Goal: Communication & Community: Answer question/provide support

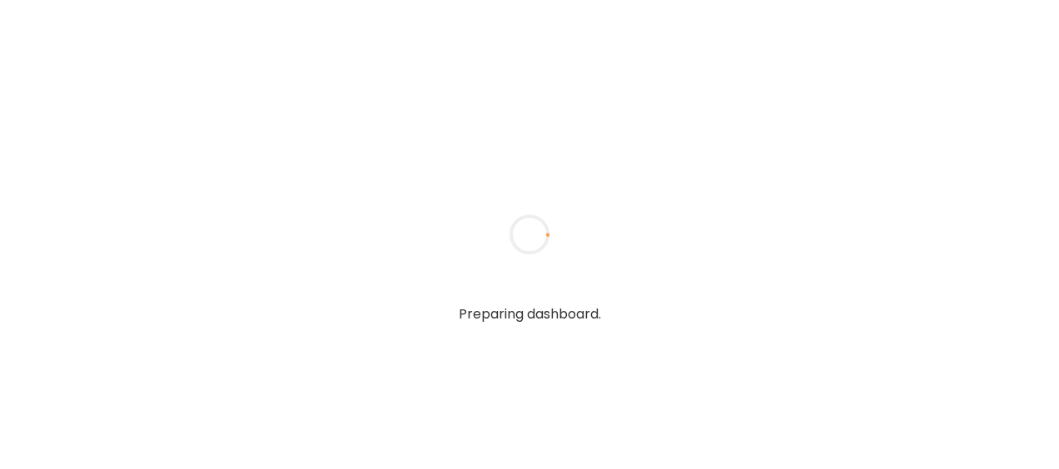
type input "**********"
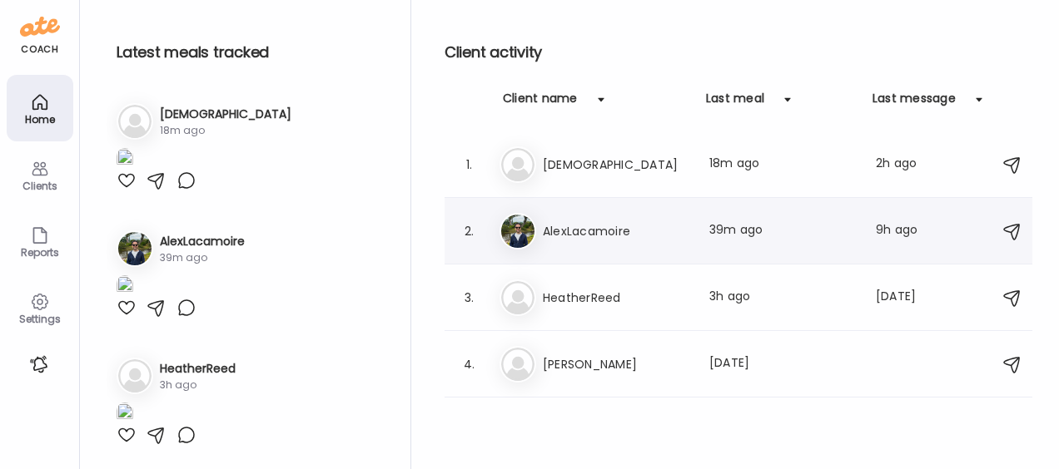
click at [618, 236] on h3 "AlexLacamoire" at bounding box center [616, 231] width 146 height 20
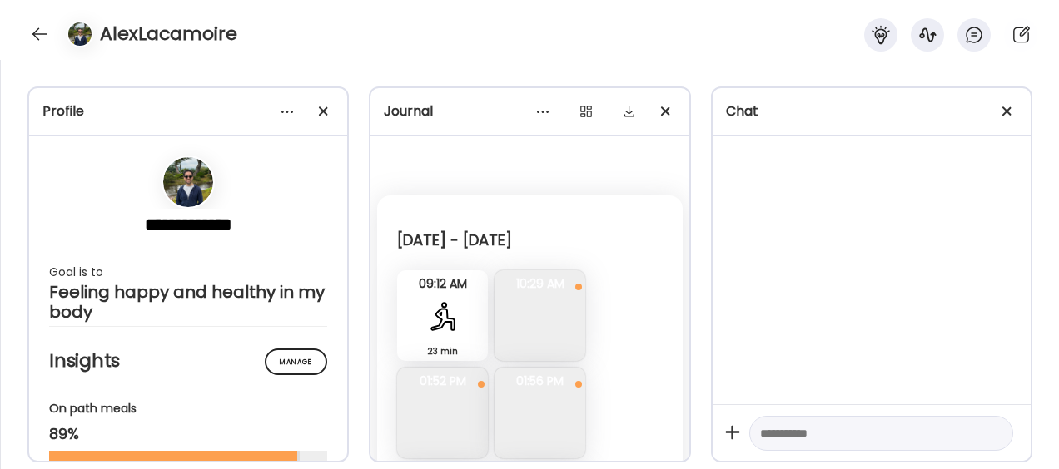
scroll to position [1463, 0]
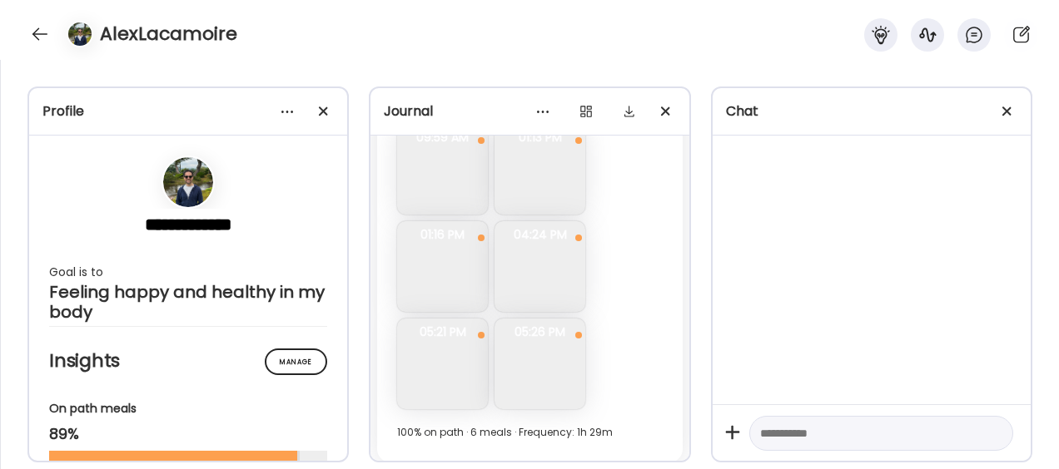
click at [811, 431] on textarea at bounding box center [866, 434] width 212 height 20
click at [825, 439] on textarea at bounding box center [866, 434] width 212 height 20
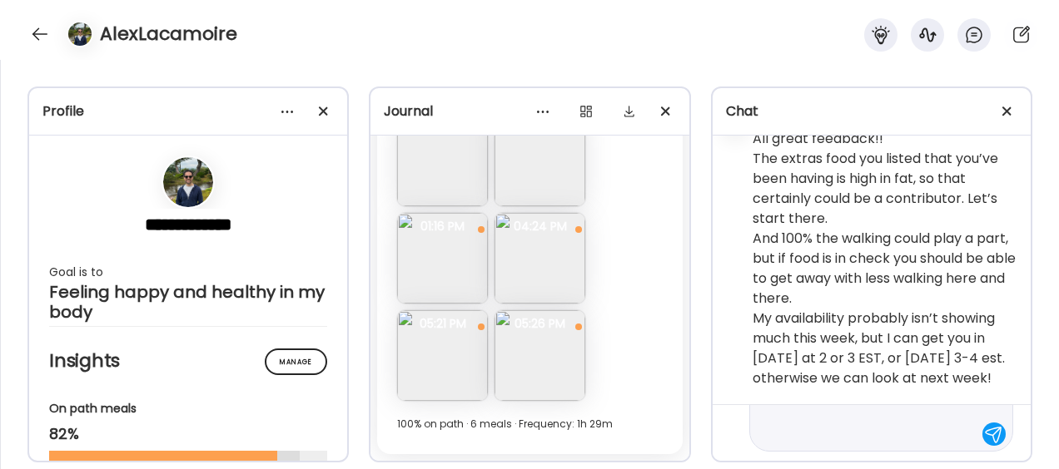
scroll to position [218, 0]
type textarea "**********"
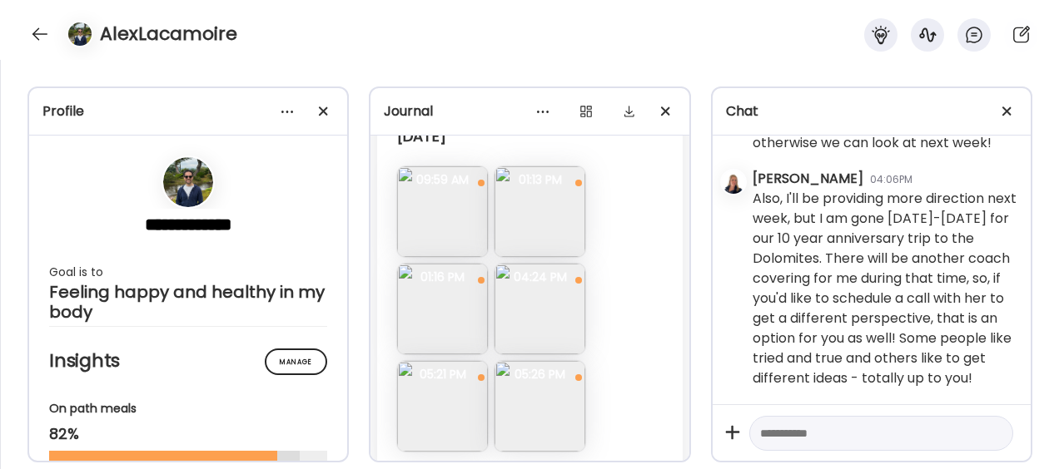
scroll to position [17675, 0]
click at [559, 237] on img at bounding box center [539, 211] width 91 height 91
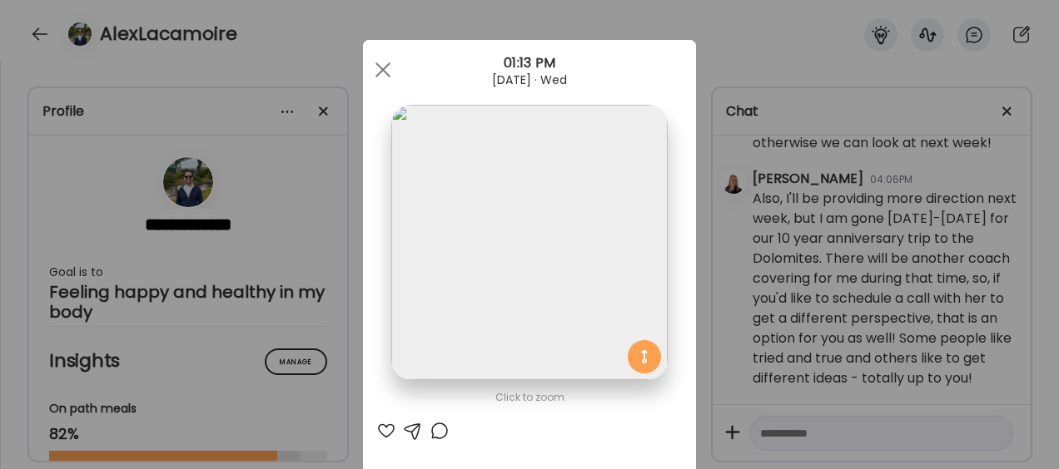
click at [379, 436] on div at bounding box center [386, 431] width 20 height 20
click at [718, 46] on div "Ate Coach Dashboard Wahoo! It’s official Take a moment to set up your Coach Pro…" at bounding box center [529, 234] width 1059 height 469
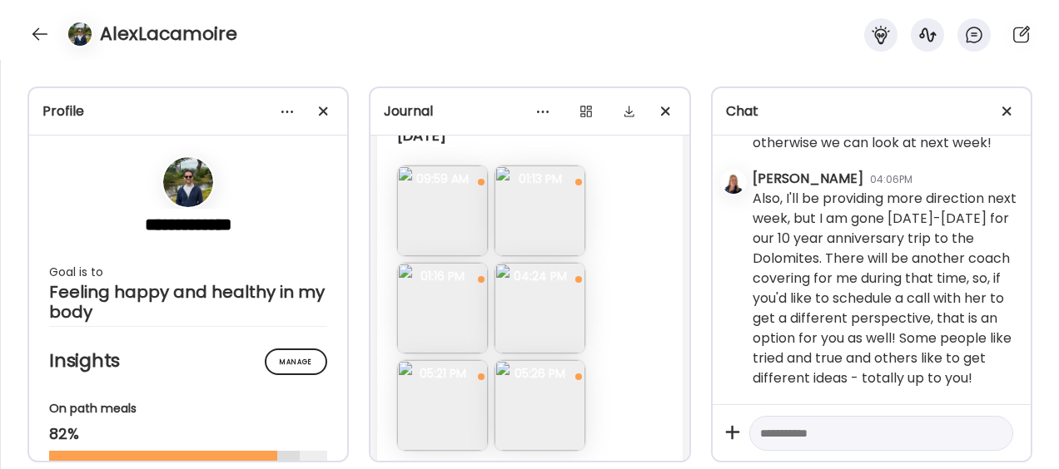
click at [431, 328] on img at bounding box center [442, 308] width 91 height 91
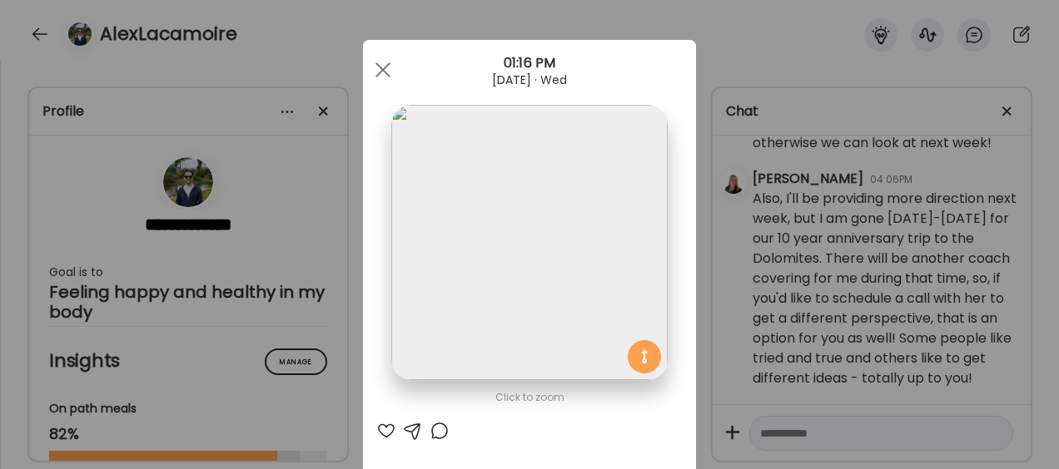
click at [379, 429] on div at bounding box center [386, 431] width 20 height 20
click at [712, 50] on div "Ate Coach Dashboard Wahoo! It’s official Take a moment to set up your Coach Pro…" at bounding box center [529, 234] width 1059 height 469
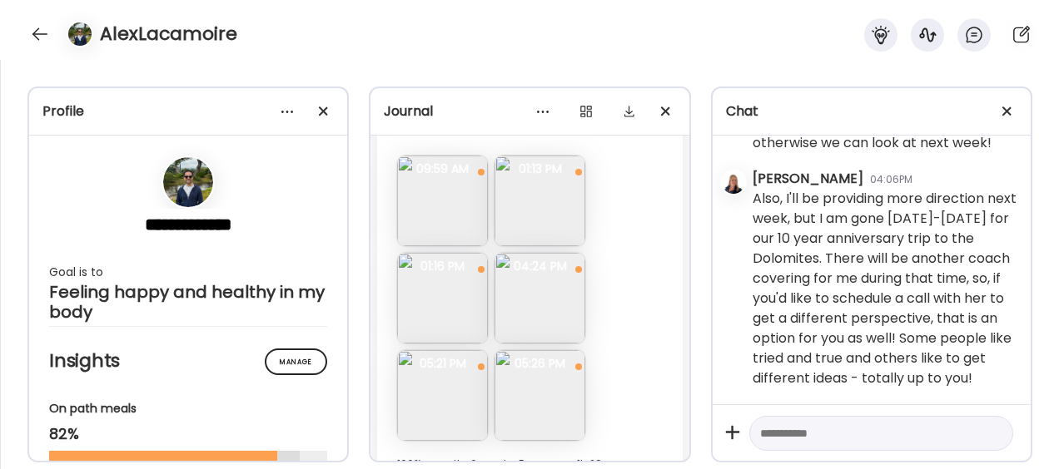
scroll to position [17688, 0]
click at [539, 310] on img at bounding box center [539, 295] width 91 height 91
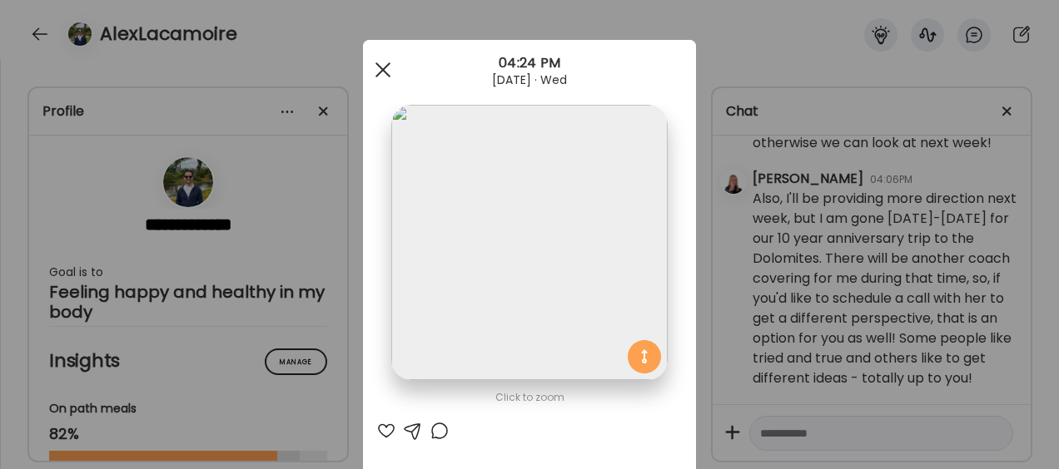
click at [372, 70] on div at bounding box center [382, 69] width 33 height 33
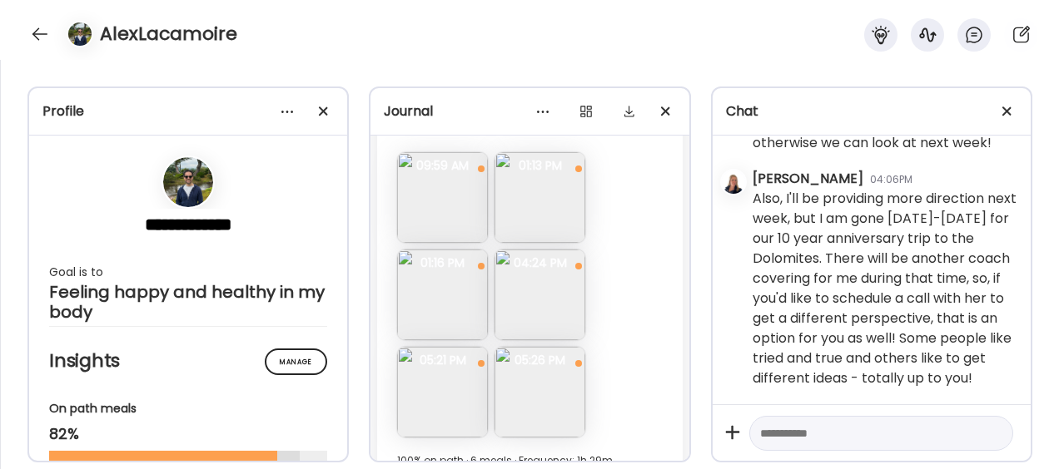
click at [443, 413] on img at bounding box center [442, 392] width 91 height 91
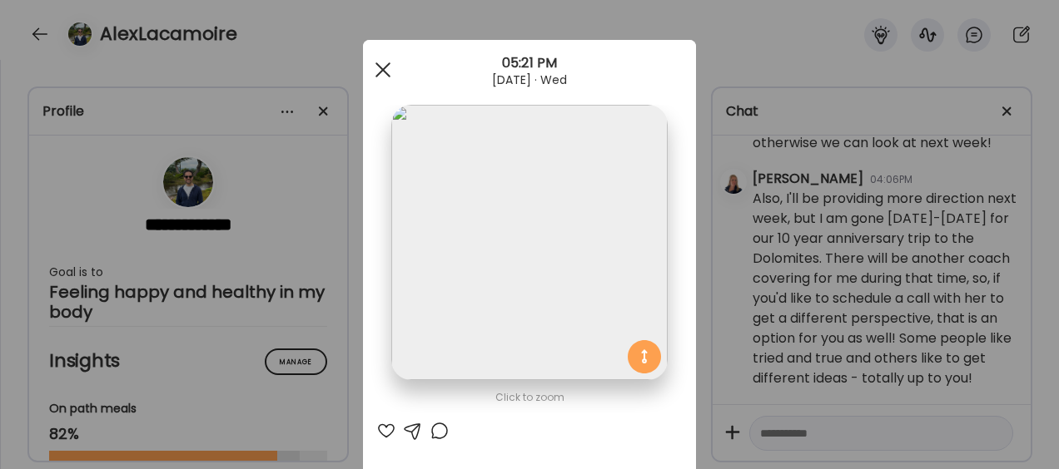
click at [379, 65] on span at bounding box center [382, 69] width 15 height 15
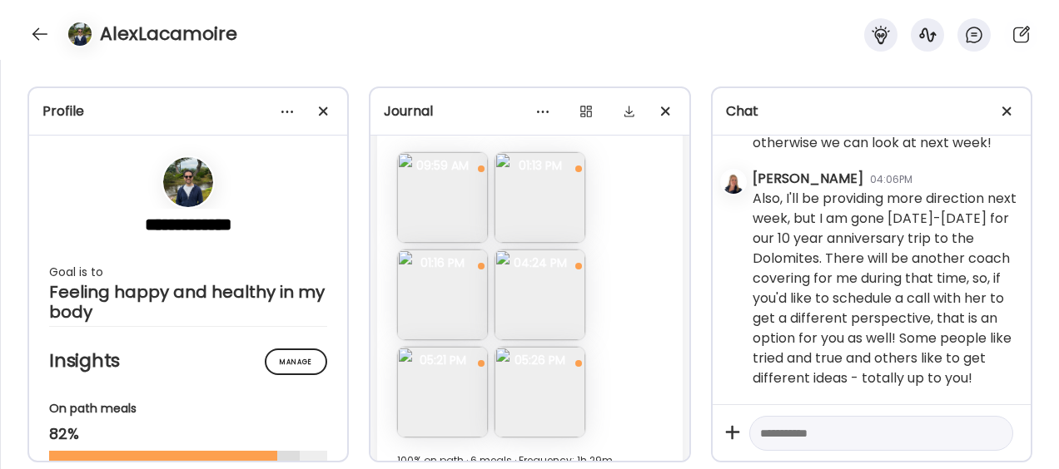
click at [546, 399] on img at bounding box center [539, 392] width 91 height 91
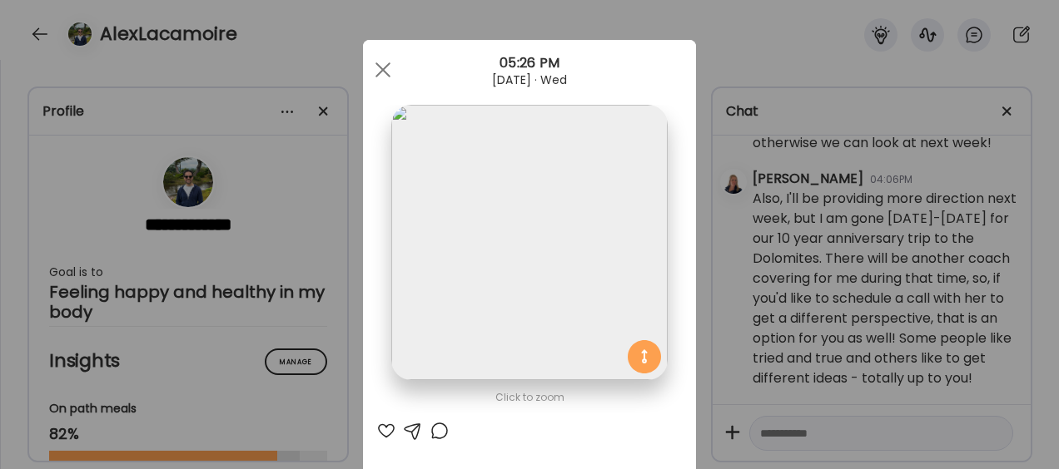
click at [399, 25] on div "Ate Coach Dashboard Wahoo! It’s official Take a moment to set up your Coach Pro…" at bounding box center [529, 234] width 1059 height 469
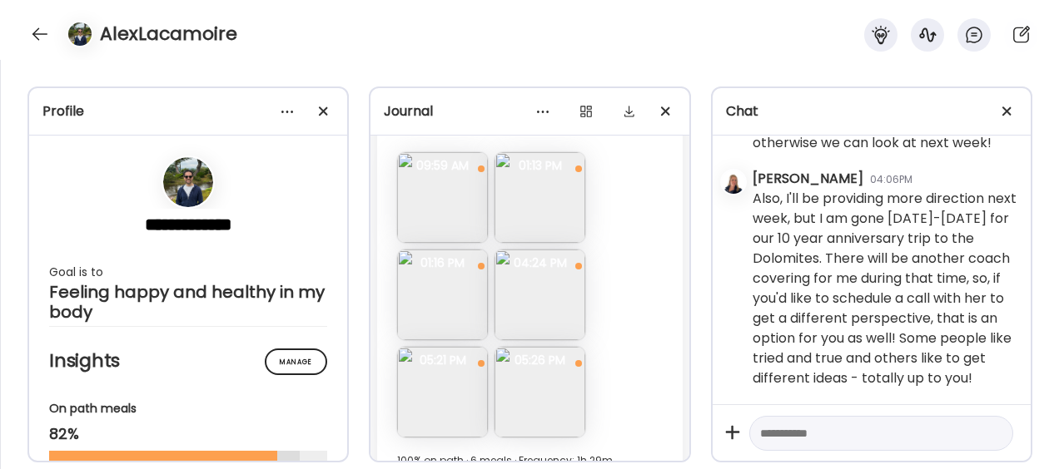
click at [530, 333] on img at bounding box center [539, 295] width 91 height 91
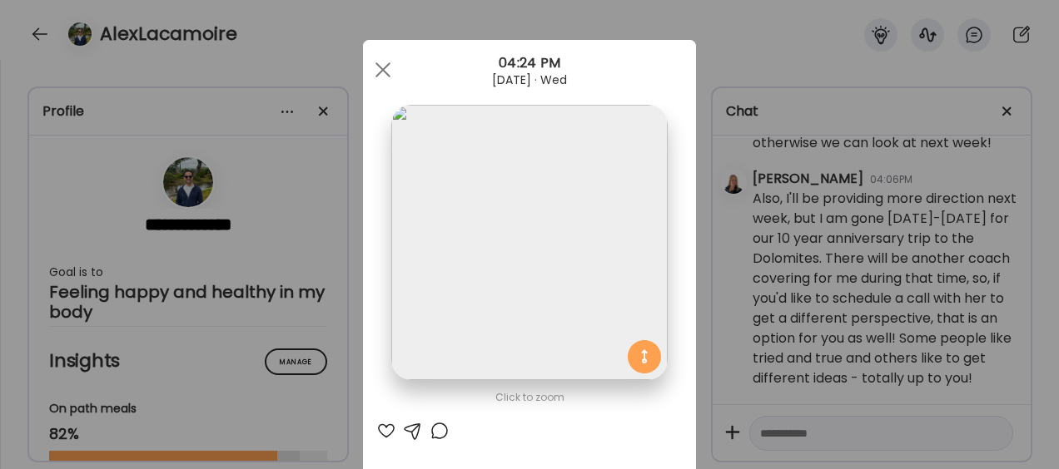
click at [406, 428] on div at bounding box center [413, 431] width 20 height 20
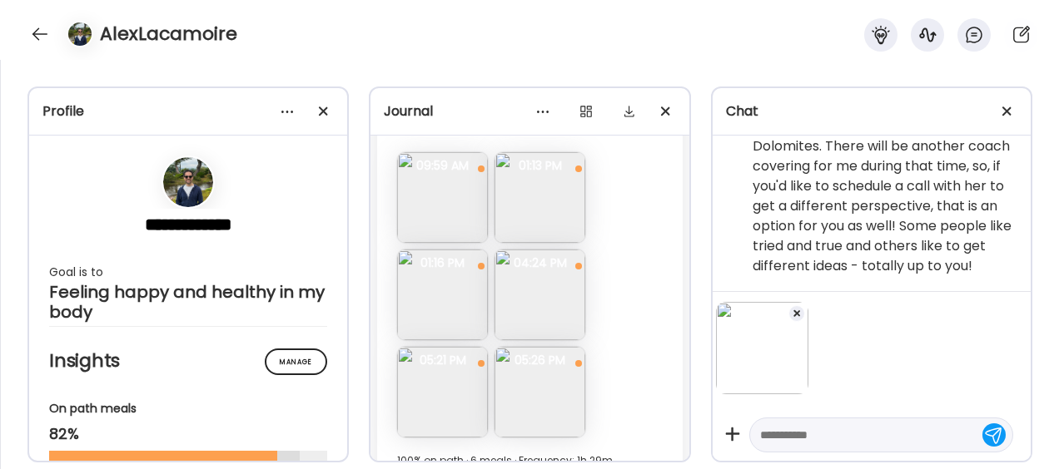
scroll to position [253668, 0]
click at [859, 432] on textarea at bounding box center [866, 435] width 212 height 20
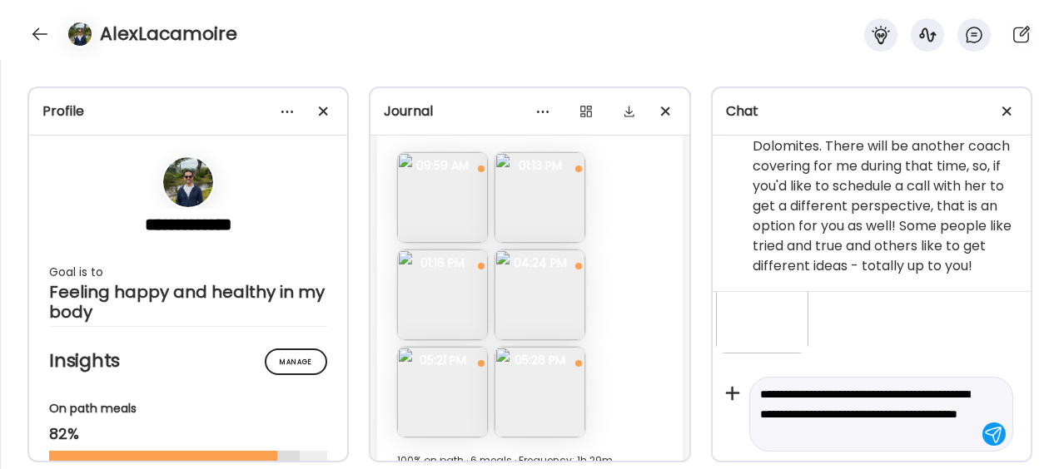
scroll to position [61, 0]
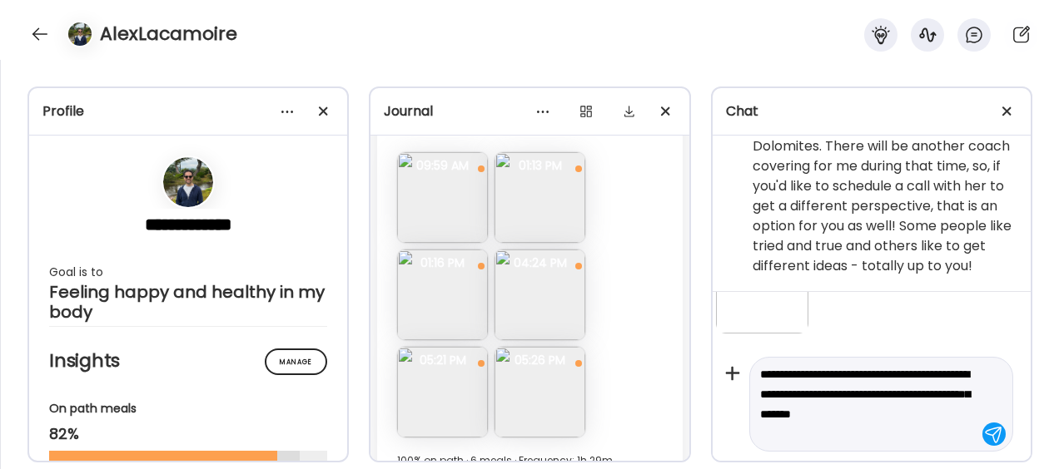
type textarea "**********"
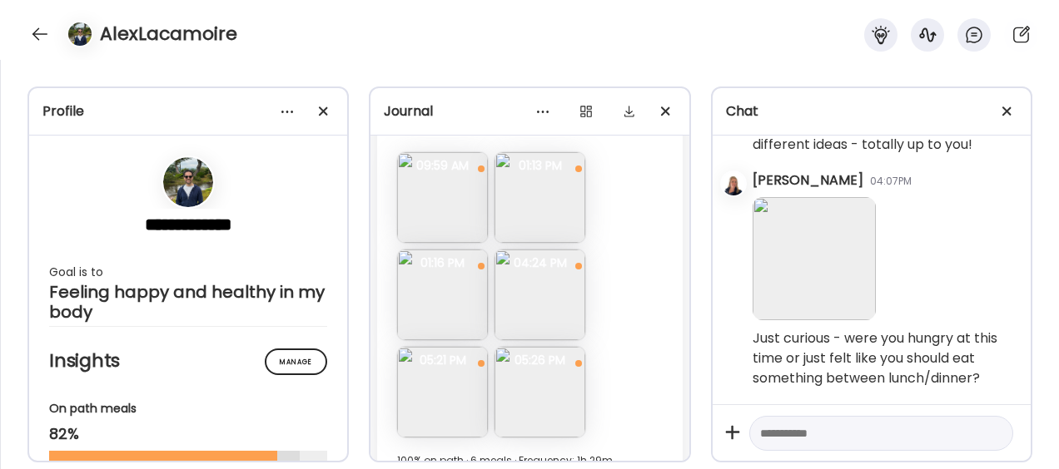
scroll to position [253796, 0]
click at [42, 36] on div at bounding box center [40, 34] width 27 height 27
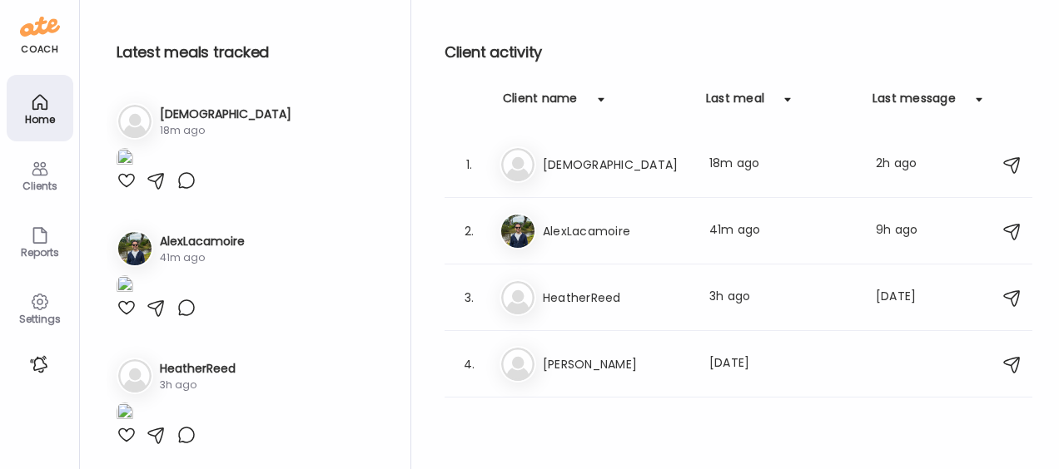
click at [154, 191] on div at bounding box center [156, 181] width 20 height 20
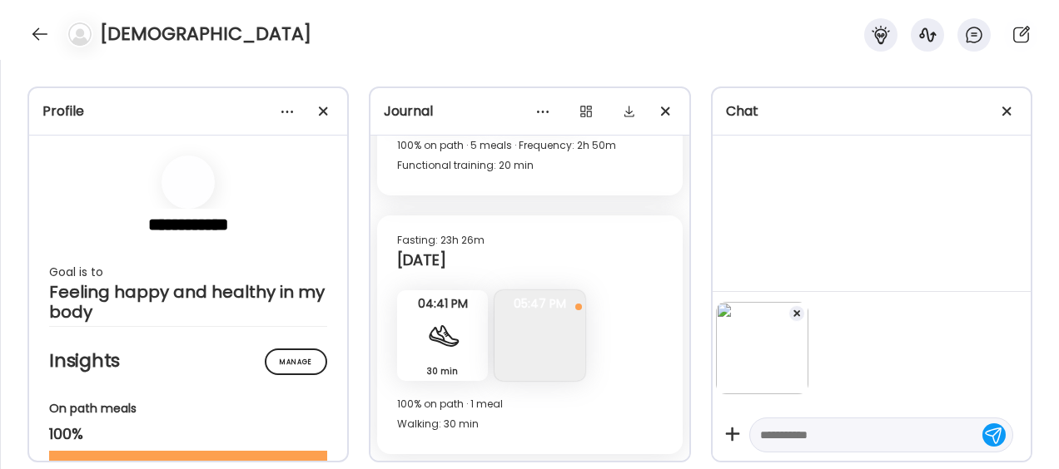
scroll to position [1957, 0]
click at [811, 438] on textarea at bounding box center [866, 435] width 212 height 20
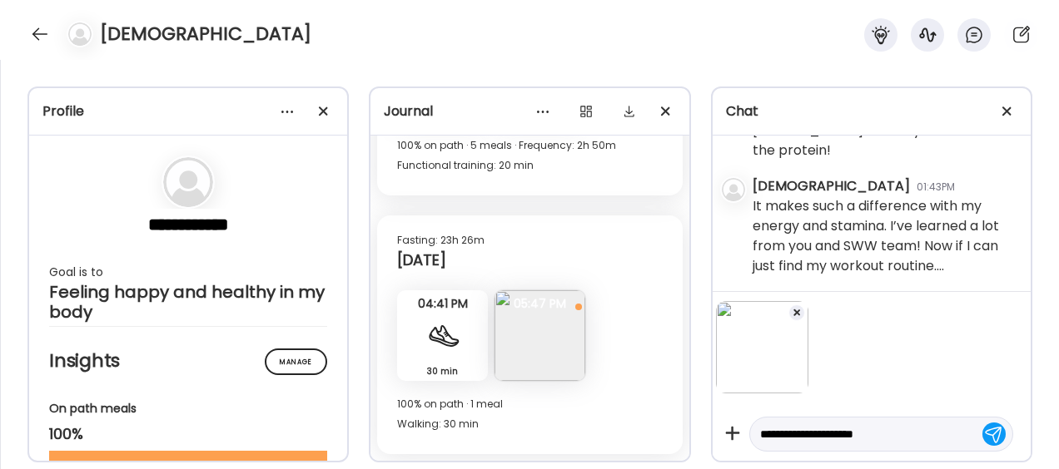
scroll to position [92416, 0]
type textarea "**********"
click at [982, 434] on div at bounding box center [993, 434] width 23 height 23
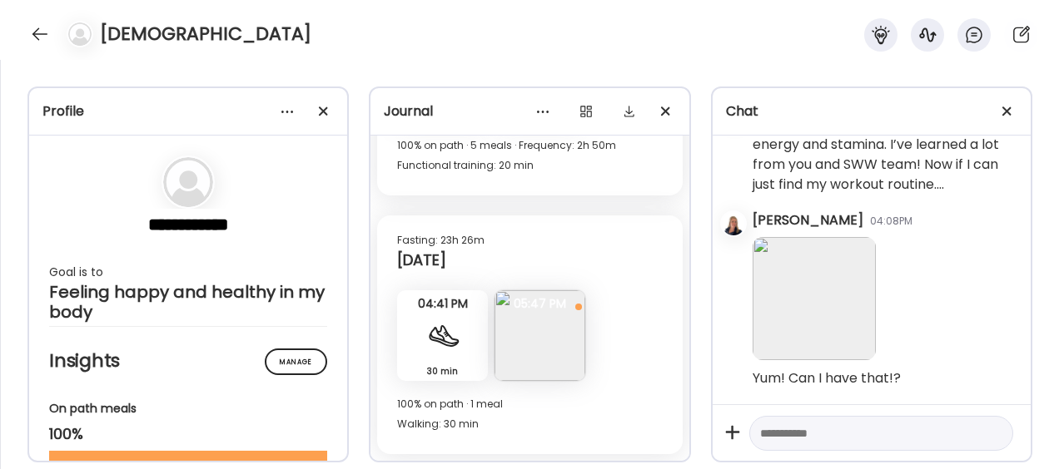
scroll to position [92498, 0]
click at [837, 444] on div at bounding box center [881, 434] width 264 height 36
click at [842, 433] on textarea at bounding box center [866, 434] width 212 height 20
type textarea "**********"
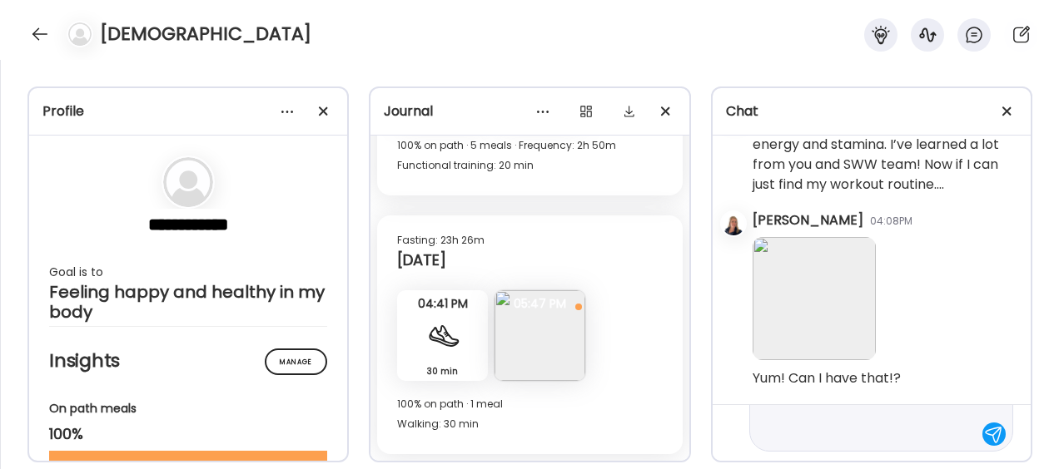
click at [889, 417] on textarea "**********" at bounding box center [866, 345] width 212 height 200
click at [933, 438] on textarea "**********" at bounding box center [866, 345] width 212 height 200
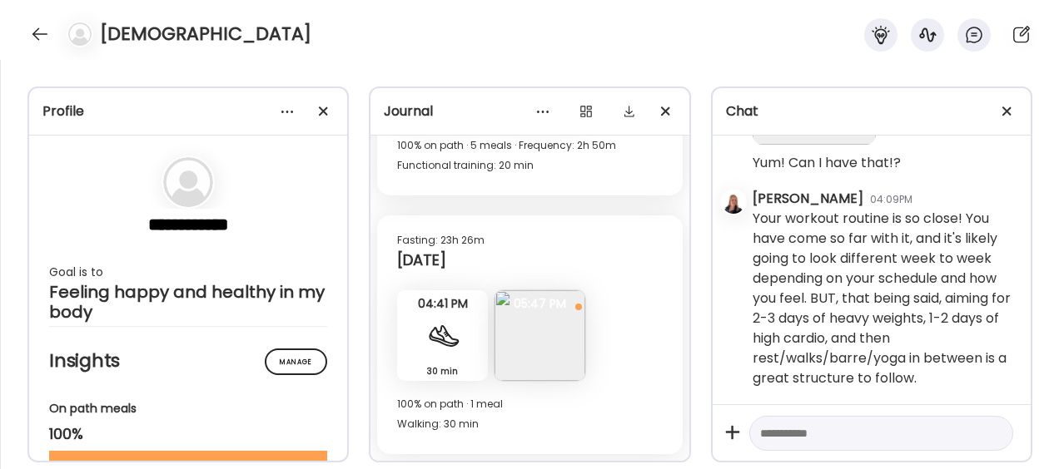
scroll to position [92714, 0]
click at [42, 38] on div at bounding box center [40, 34] width 27 height 27
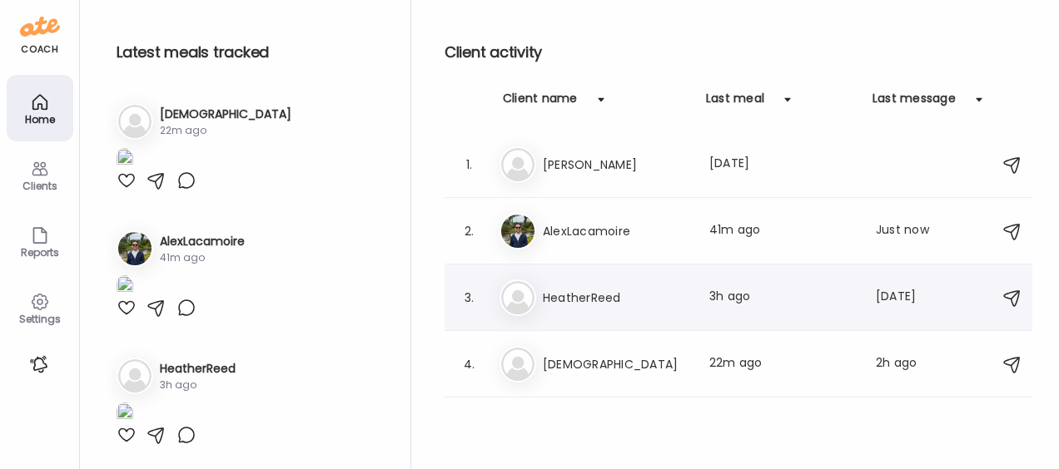
click at [608, 303] on h3 "HeatherReed" at bounding box center [616, 298] width 146 height 20
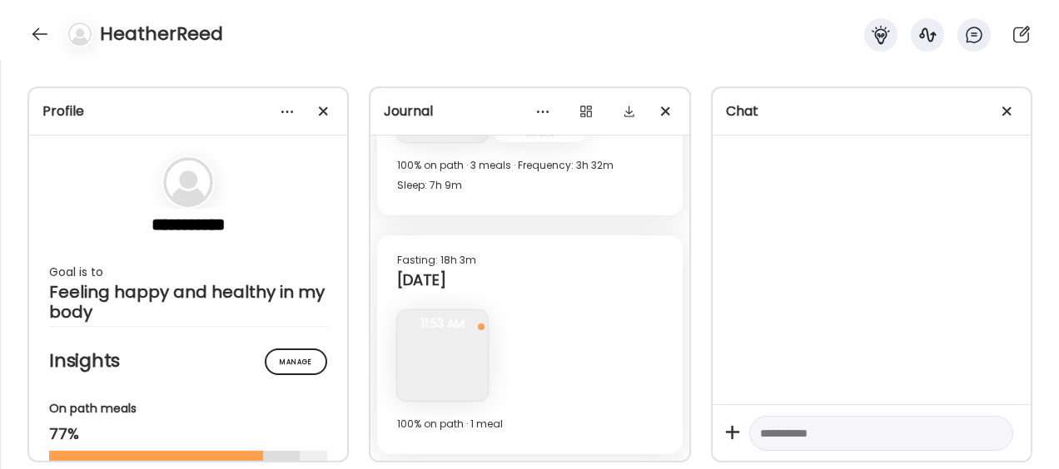
scroll to position [2176, 0]
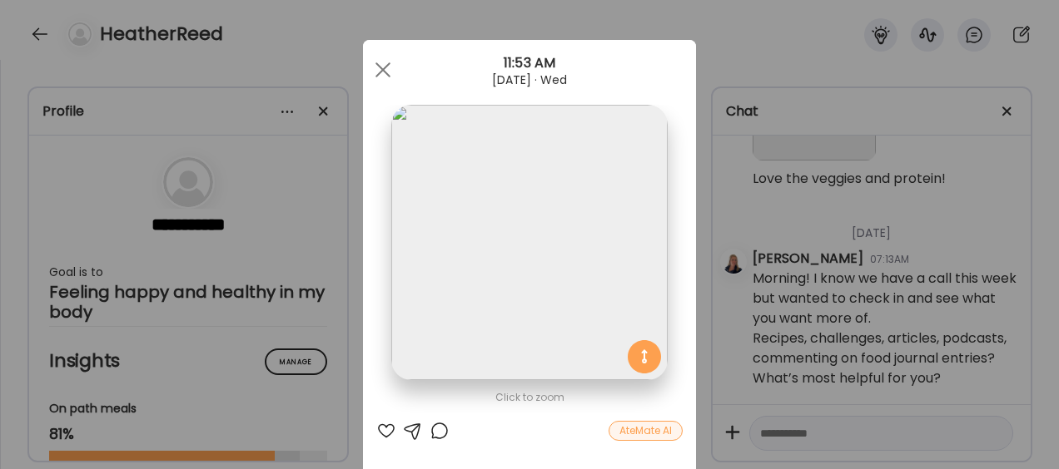
scroll to position [118581, 0]
click at [376, 70] on span at bounding box center [382, 69] width 15 height 15
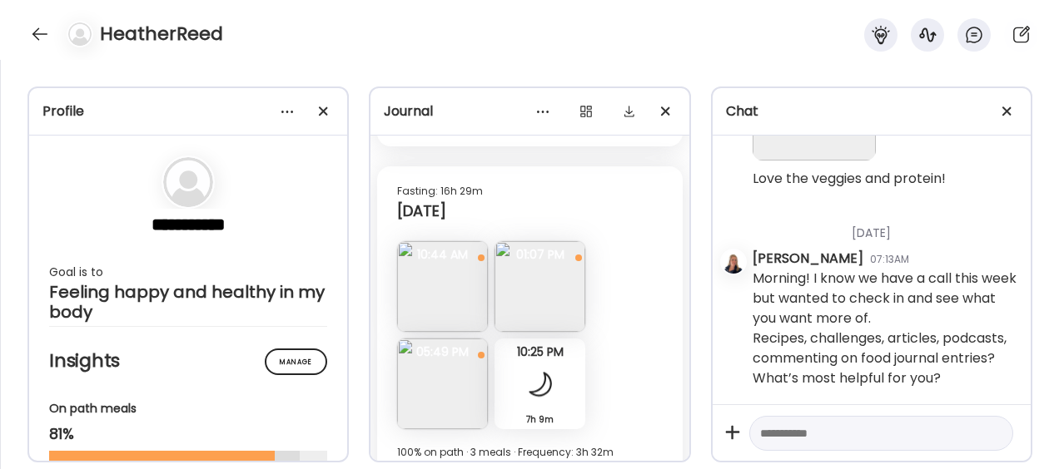
scroll to position [15428, 0]
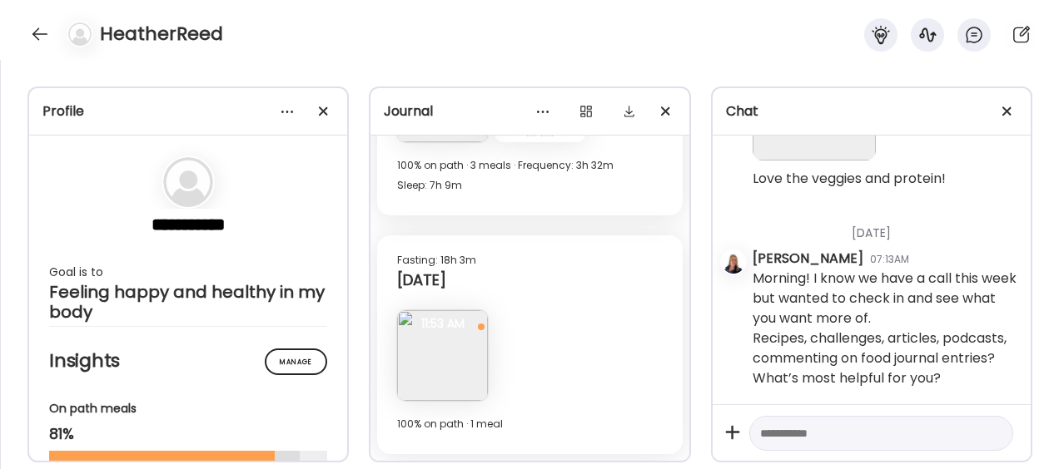
click at [774, 429] on textarea at bounding box center [866, 434] width 212 height 20
type textarea "**********"
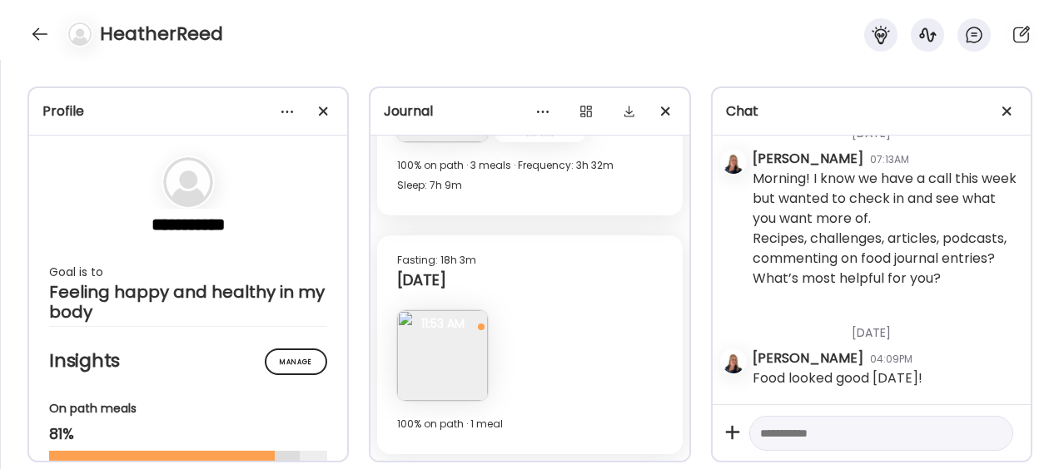
scroll to position [118681, 0]
click at [33, 34] on div at bounding box center [40, 34] width 27 height 27
